Goal: Book appointment/travel/reservation

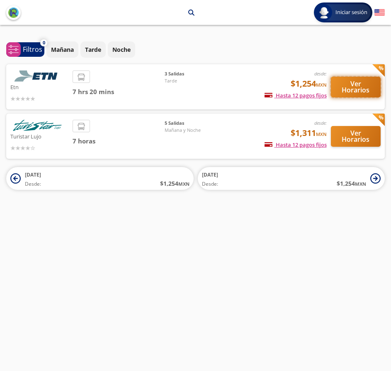
click at [345, 85] on button "Ver Horarios" at bounding box center [356, 87] width 50 height 21
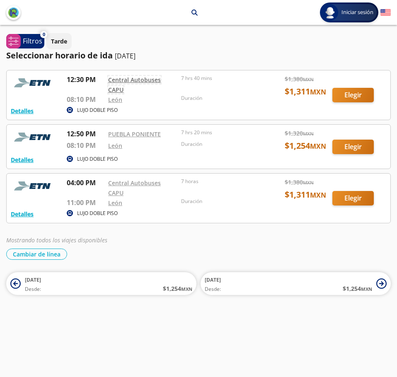
click at [155, 80] on link "Central Autobuses CAPU" at bounding box center [134, 85] width 53 height 18
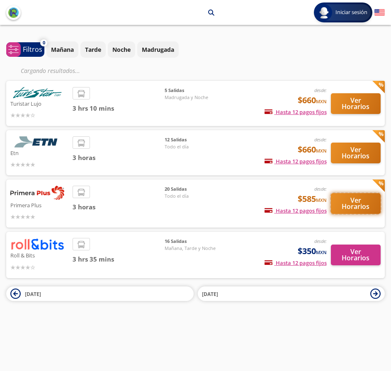
click at [353, 200] on button "Ver Horarios" at bounding box center [356, 203] width 50 height 21
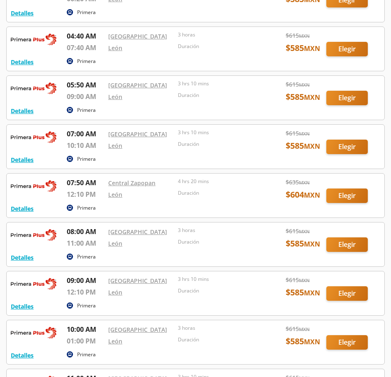
scroll to position [95, 0]
